Goal: Task Accomplishment & Management: Complete application form

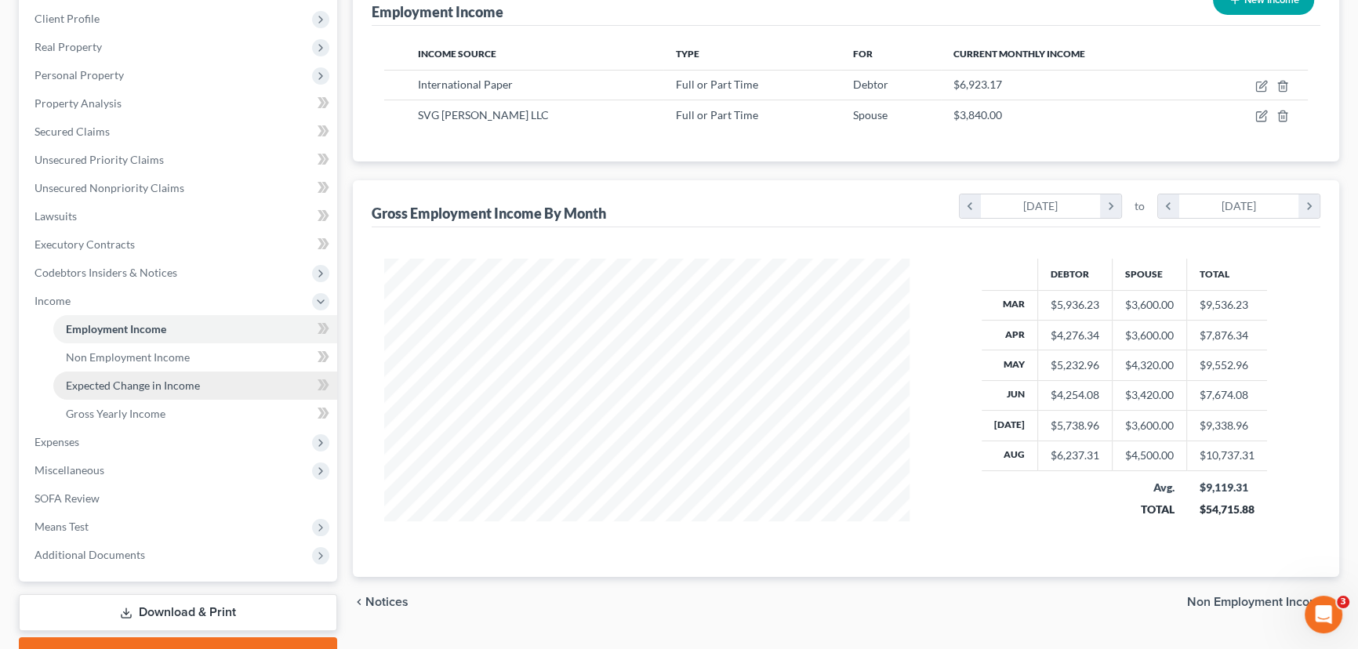
scroll to position [295, 0]
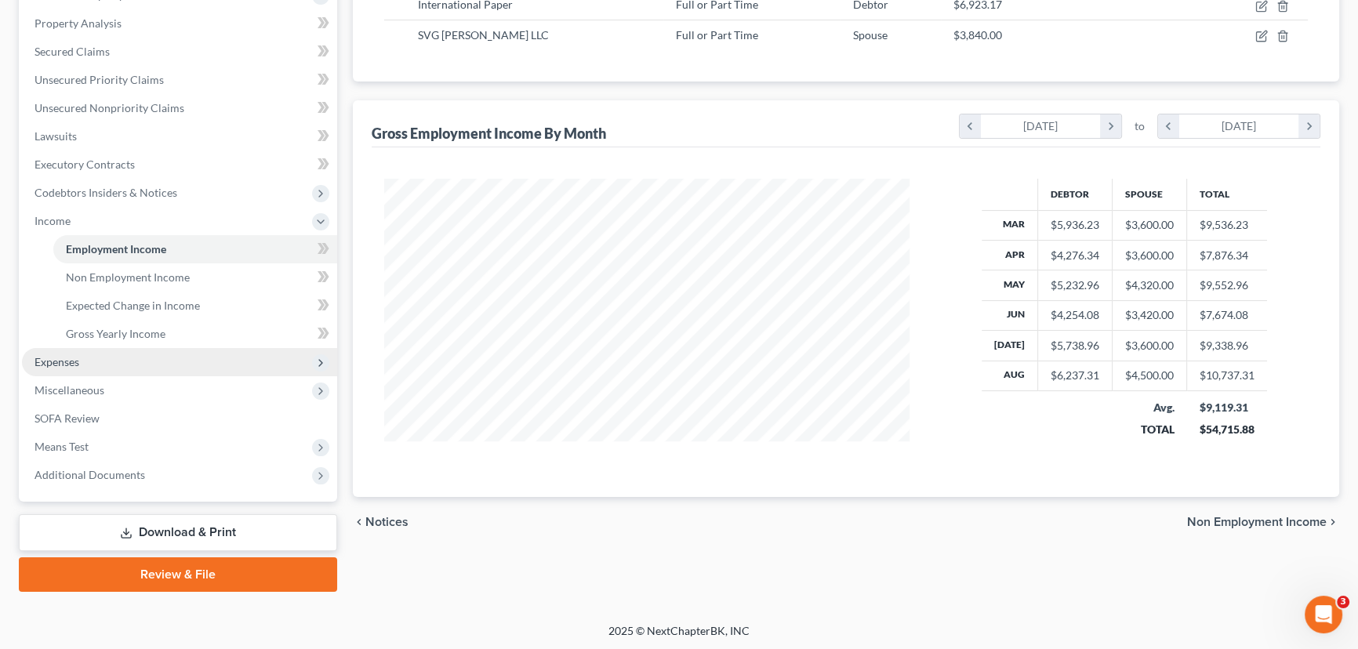
click at [111, 354] on span "Expenses" at bounding box center [179, 362] width 315 height 28
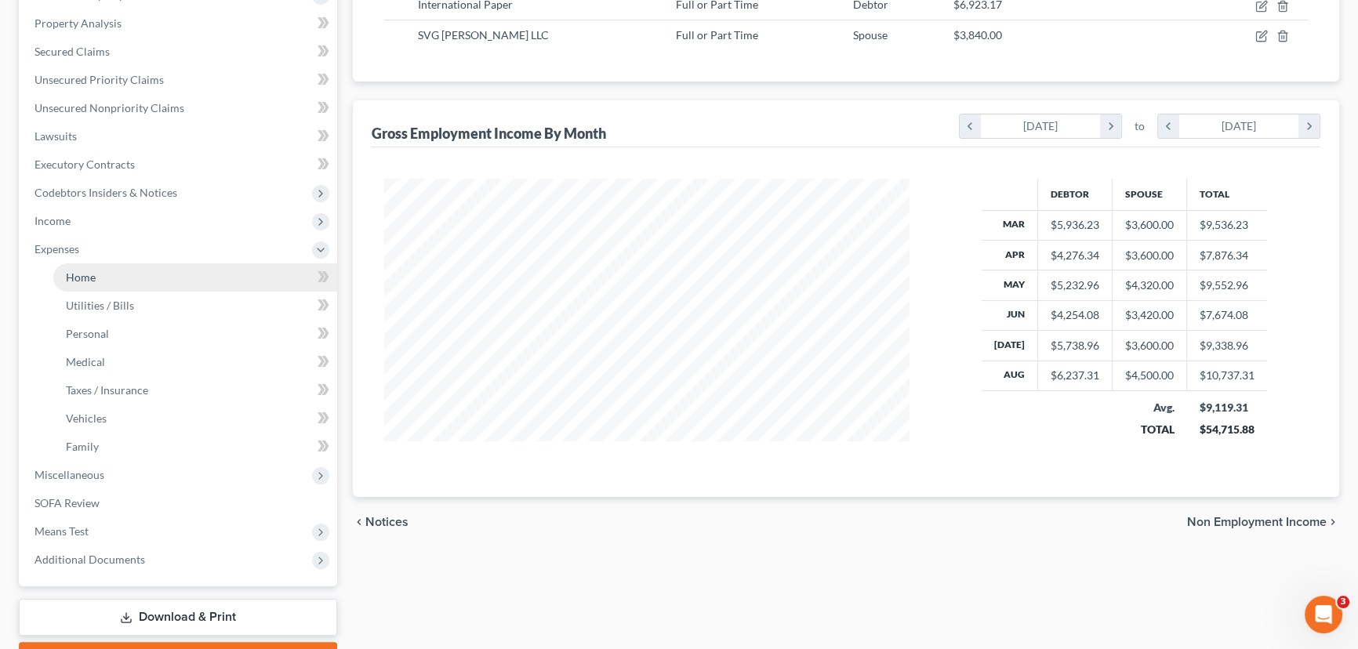
click at [88, 278] on span "Home" at bounding box center [81, 276] width 30 height 13
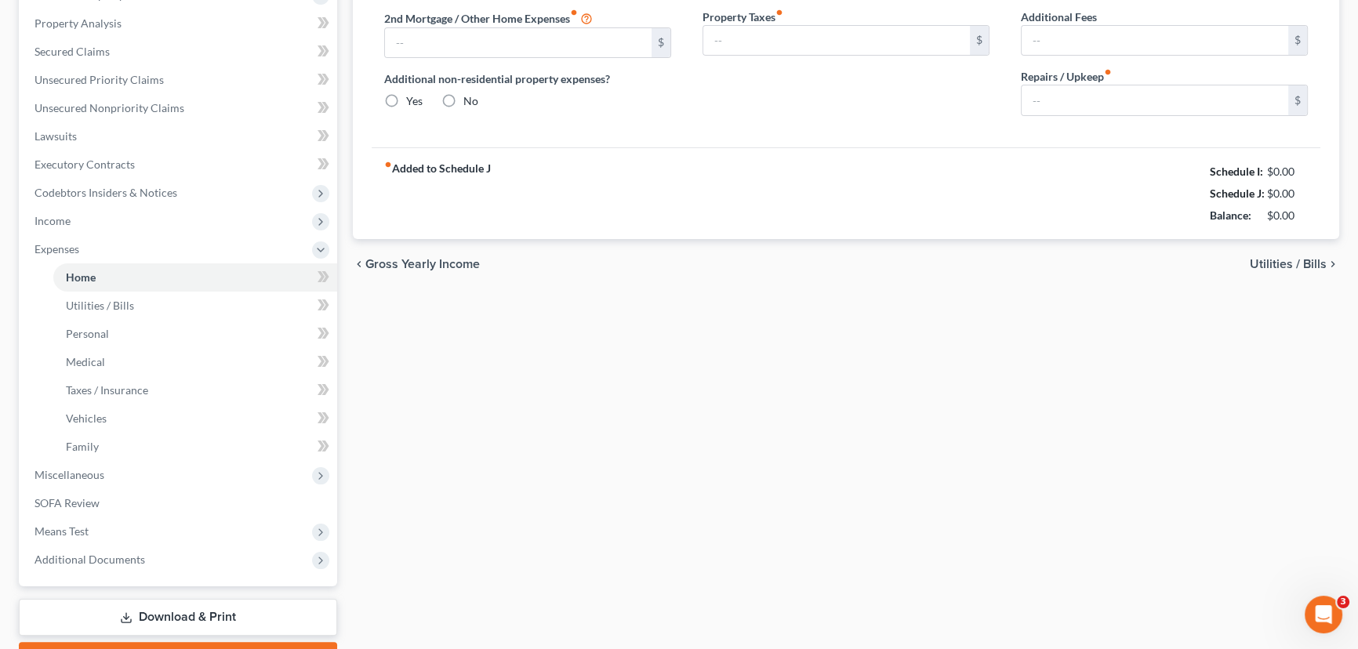
type input "1,485.00"
type input "0.00"
radio input "true"
type input "0.00"
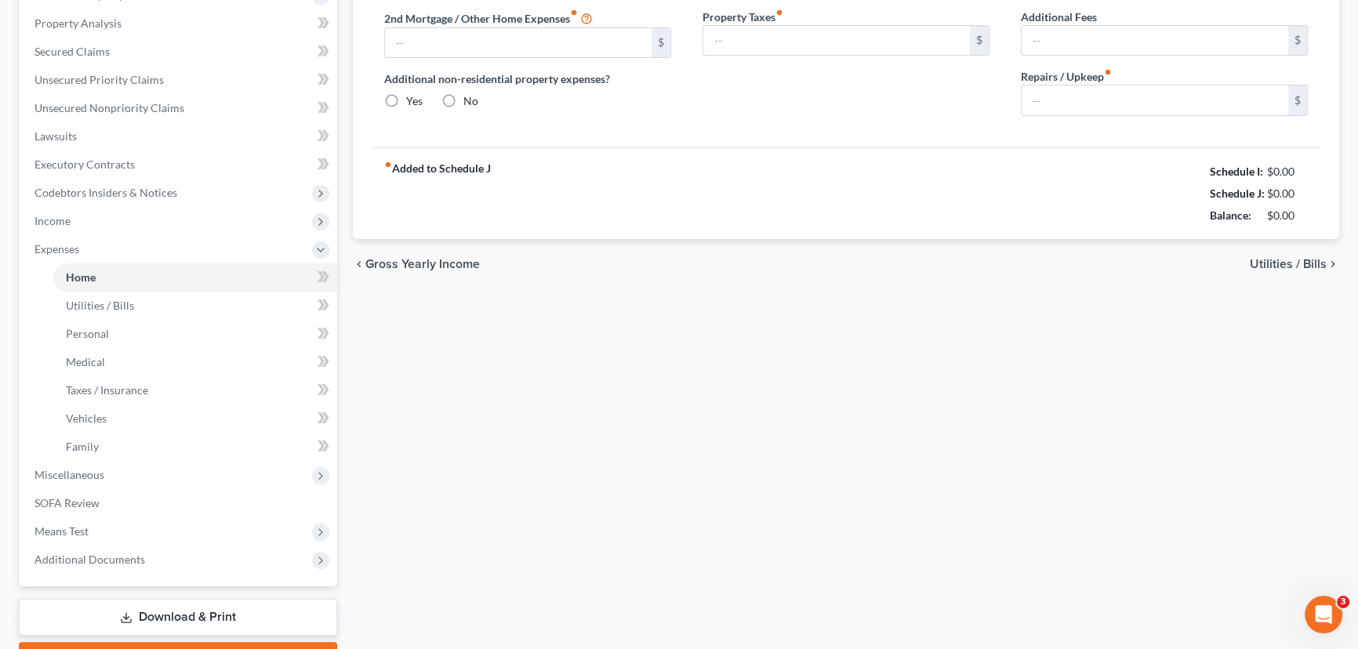
type input "0.00"
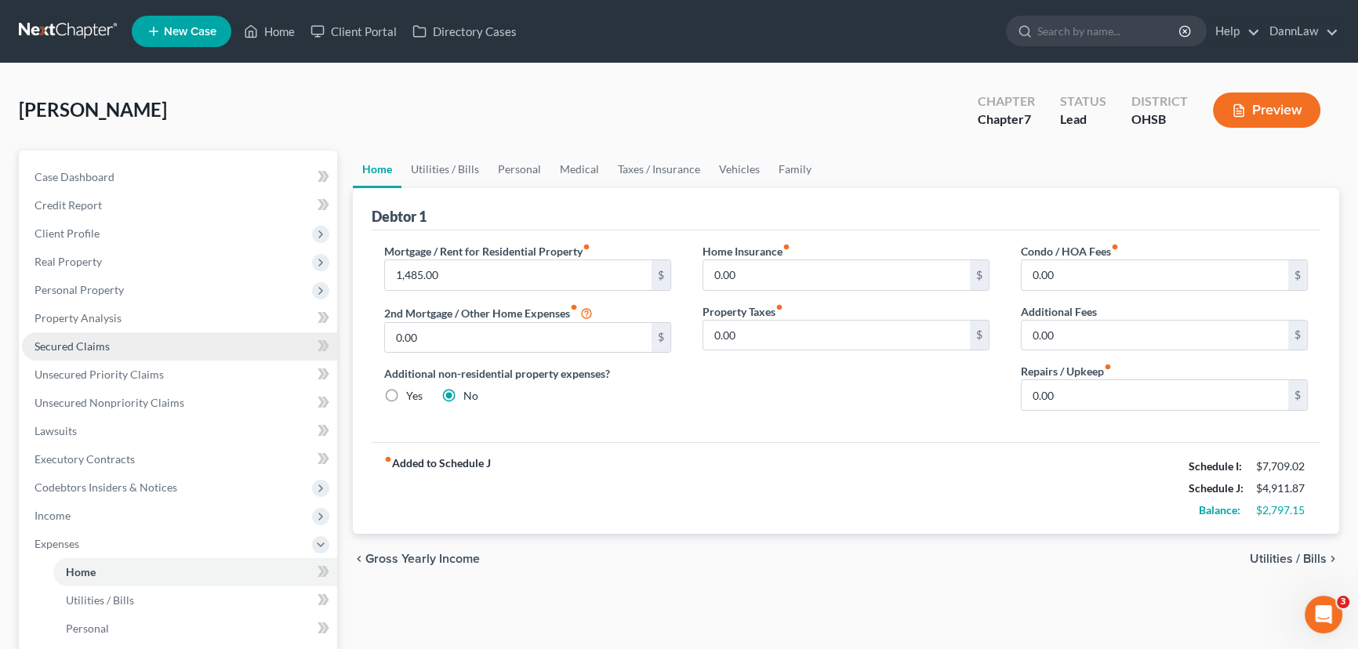
click at [118, 343] on link "Secured Claims" at bounding box center [179, 346] width 315 height 28
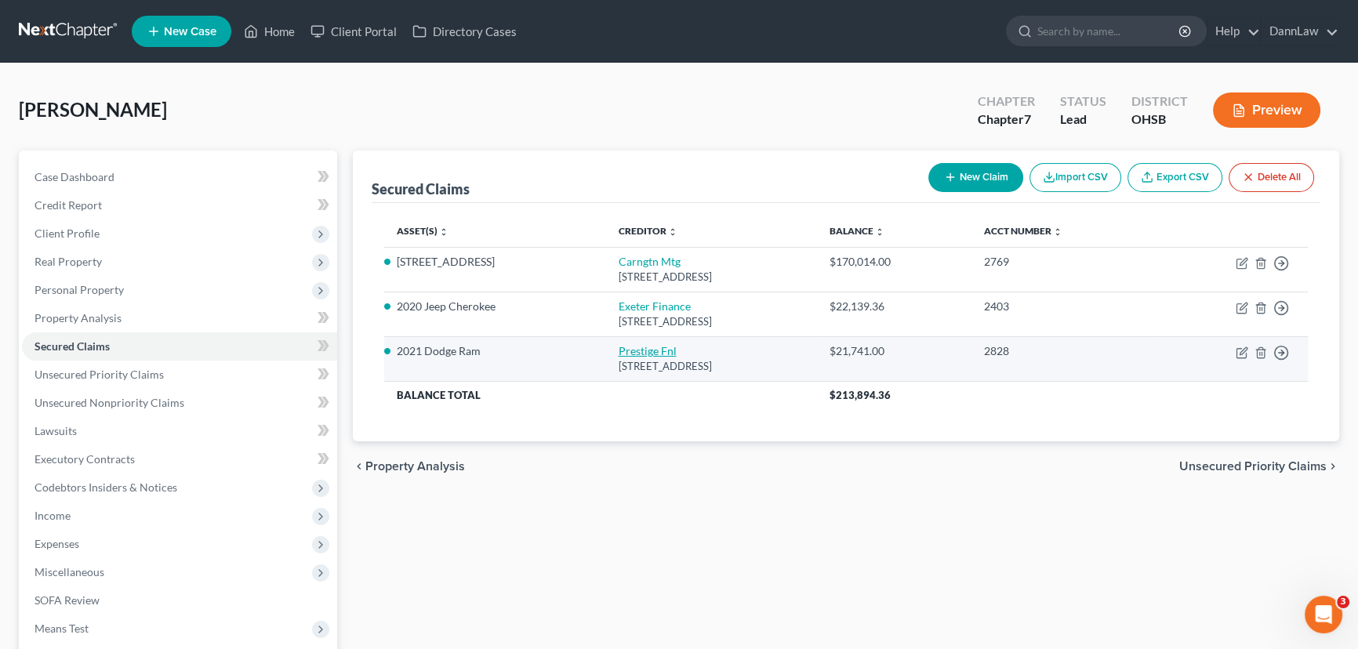
click at [618, 348] on link "Prestige Fnl" at bounding box center [647, 350] width 58 height 13
select select "46"
select select "2"
select select "0"
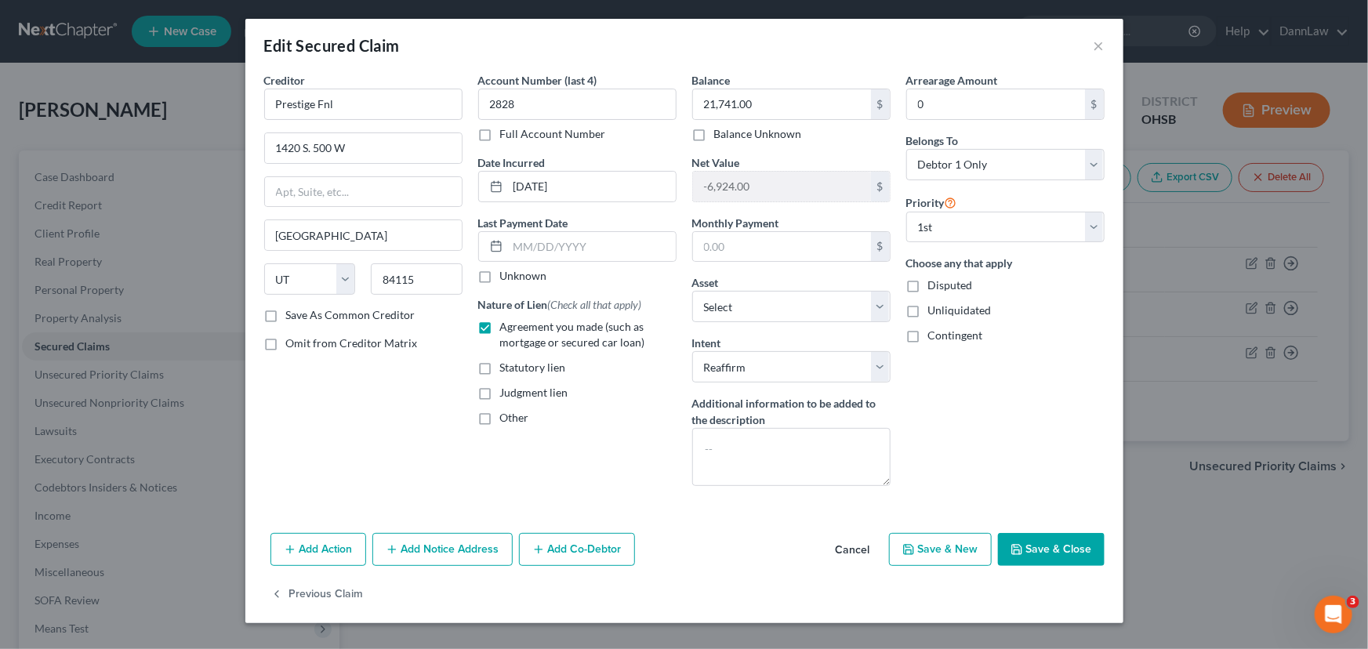
click at [1069, 559] on button "Save & Close" at bounding box center [1051, 549] width 107 height 33
